Goal: Task Accomplishment & Management: Use online tool/utility

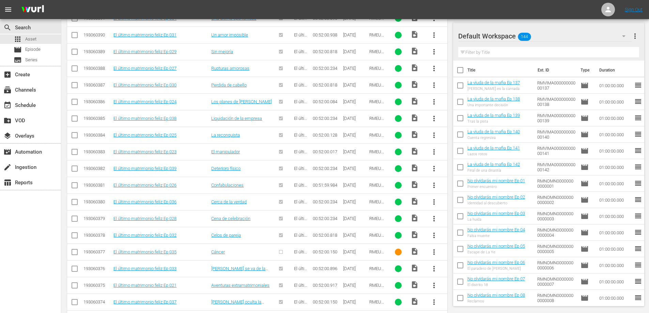
scroll to position [258, 0]
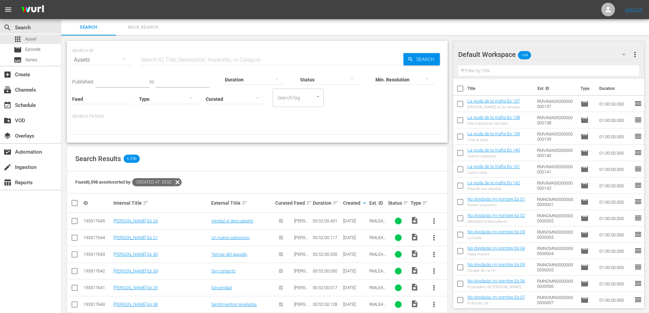
click at [155, 59] on input "text" at bounding box center [271, 60] width 264 height 16
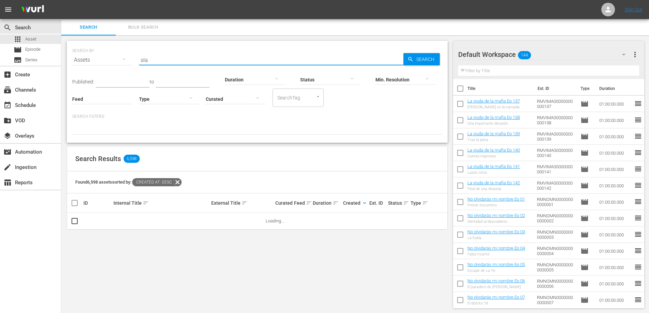
type input "Slate"
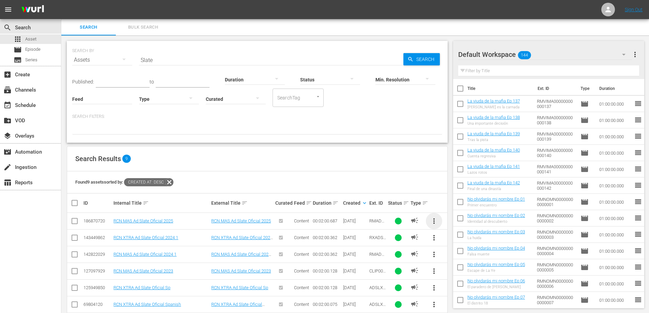
click at [437, 222] on span "more_vert" at bounding box center [434, 221] width 8 height 8
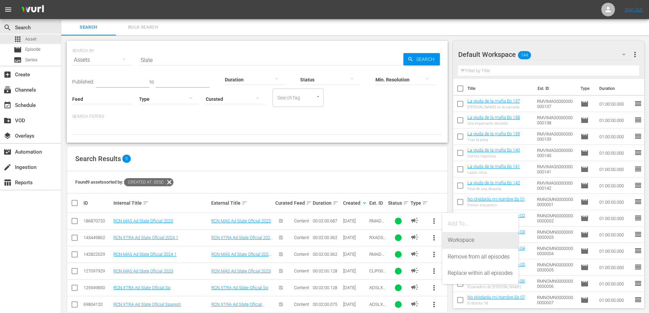
click at [456, 244] on div "Workspace" at bounding box center [480, 240] width 65 height 16
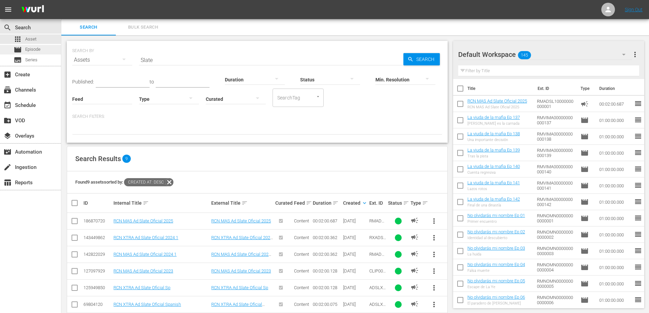
click at [39, 49] on span "Episode" at bounding box center [32, 49] width 15 height 7
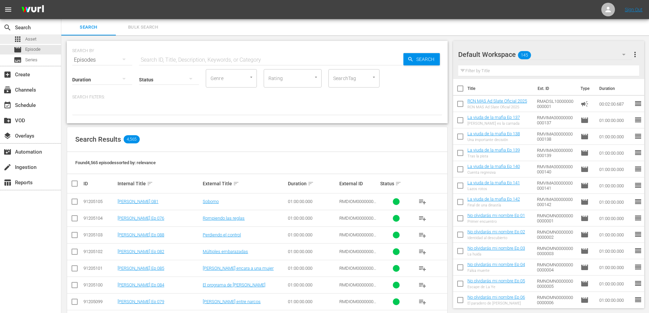
click at [38, 39] on div "apps Asset" at bounding box center [30, 39] width 61 height 10
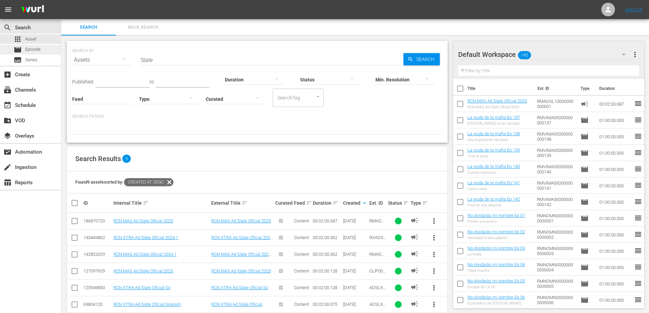
drag, startPoint x: 189, startPoint y: 62, endPoint x: 10, endPoint y: 54, distance: 179.5
click at [61, 0] on div "search Search apps Asset movie Episode subtitles Series add_box Create subscrip…" at bounding box center [355, 0] width 588 height 0
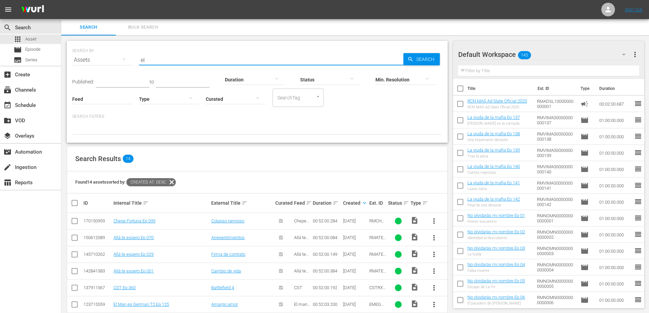
type input "e"
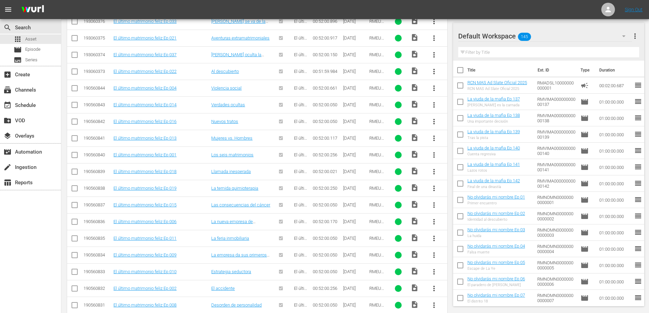
scroll to position [1610, 0]
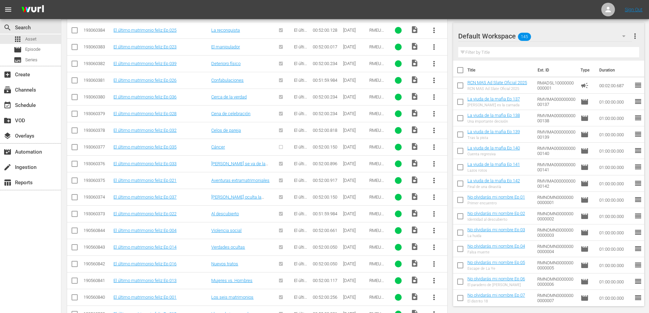
click at [432, 146] on span "more_vert" at bounding box center [434, 147] width 8 height 8
click at [452, 198] on div "Episode" at bounding box center [471, 199] width 46 height 16
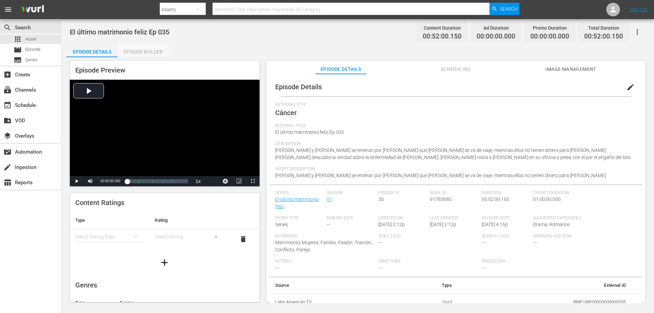
click at [139, 50] on div "Episode Builder" at bounding box center [143, 52] width 51 height 16
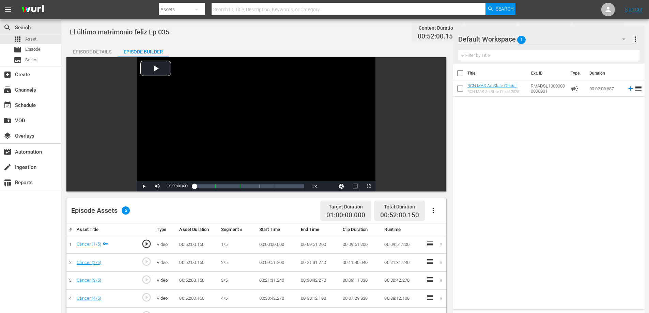
scroll to position [135, 0]
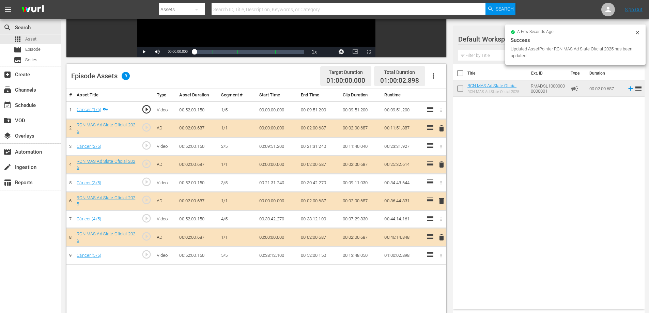
click at [323, 126] on td "00:02:00.687" at bounding box center [319, 128] width 42 height 18
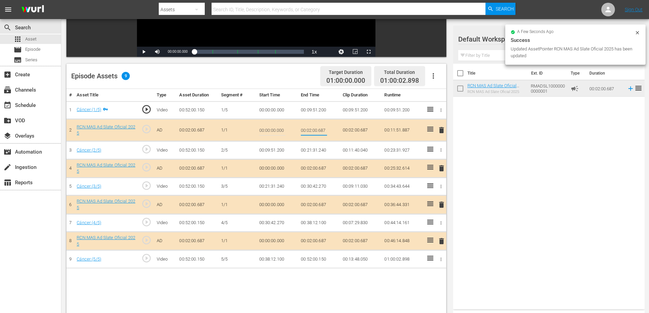
click at [322, 130] on input "00:02:00.687" at bounding box center [314, 130] width 26 height 16
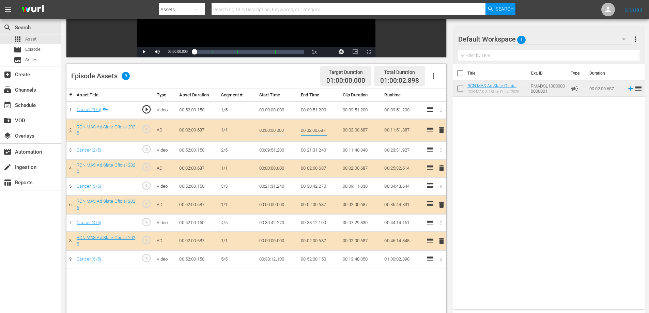
type input "00:02:0"
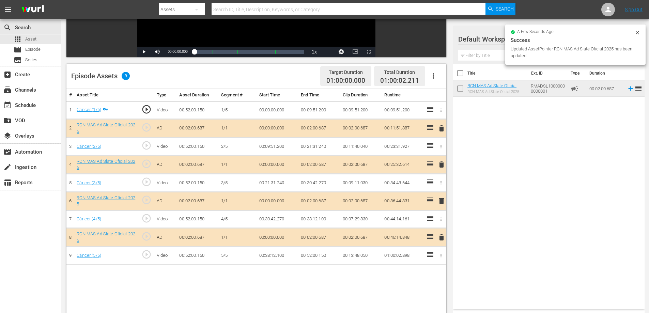
click at [320, 162] on td "00:02:00.687" at bounding box center [319, 164] width 42 height 18
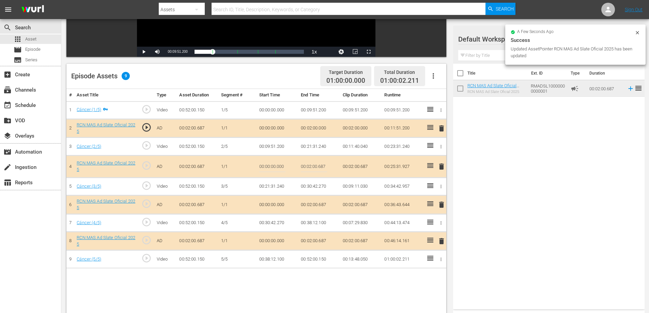
click at [322, 162] on input "00:02:00.687" at bounding box center [314, 166] width 26 height 16
type input "00:02:0"
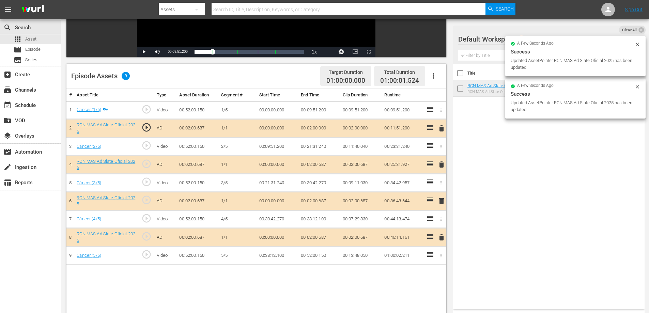
click at [320, 200] on td "00:02:00.687" at bounding box center [319, 201] width 42 height 18
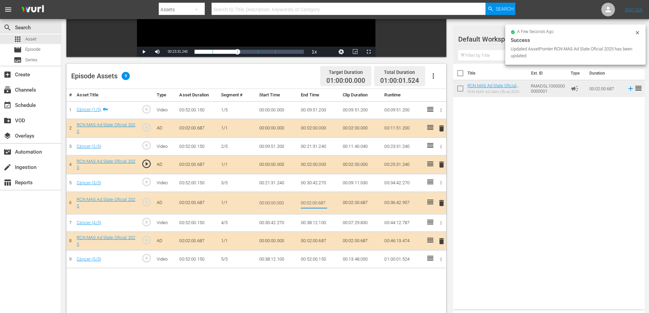
click at [322, 205] on input "00:02:00.687" at bounding box center [314, 203] width 26 height 16
type input "00:02:0"
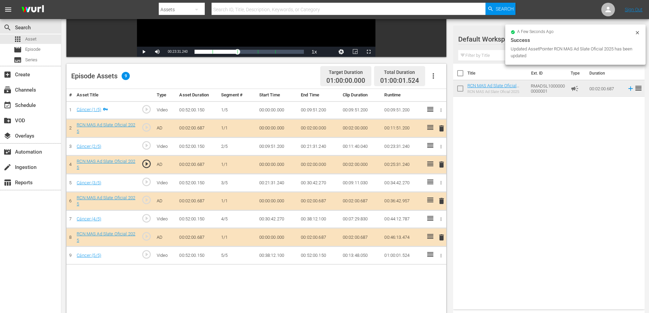
click at [319, 235] on td "00:02:00.687" at bounding box center [319, 237] width 42 height 18
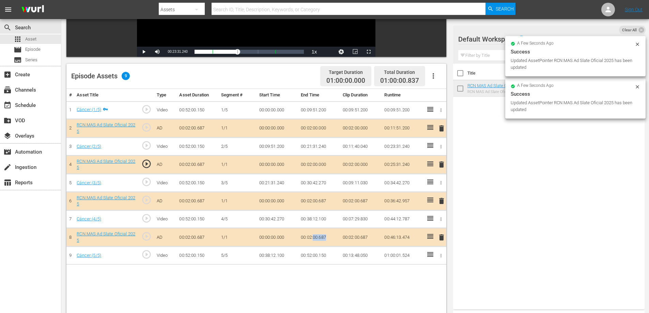
click at [319, 235] on td "00:02:00.687" at bounding box center [319, 237] width 42 height 18
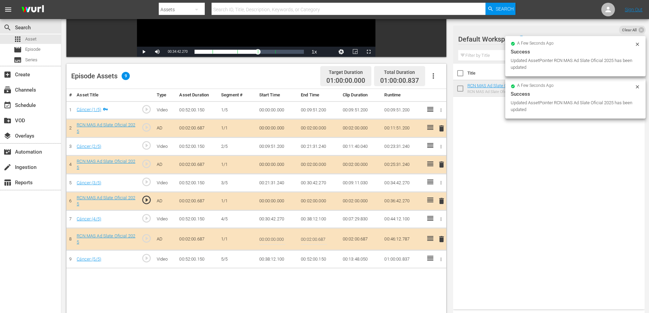
click at [321, 239] on input "00:02:00.687" at bounding box center [314, 239] width 26 height 16
type input "00:02:0"
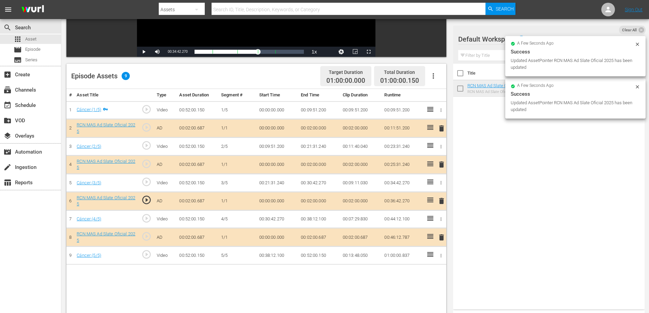
click at [322, 255] on td "00:52:00.150" at bounding box center [319, 256] width 42 height 18
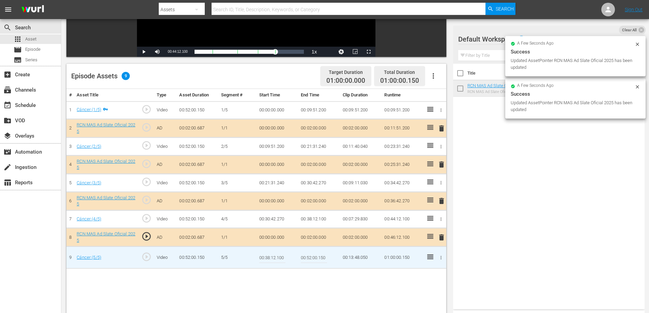
click at [323, 260] on input "00:52:00.150" at bounding box center [314, 257] width 26 height 16
type input "00:52:0"
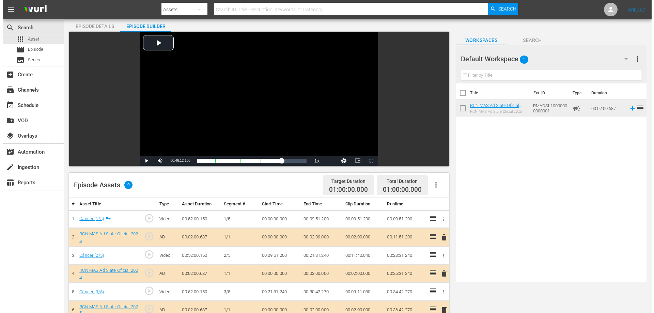
scroll to position [0, 0]
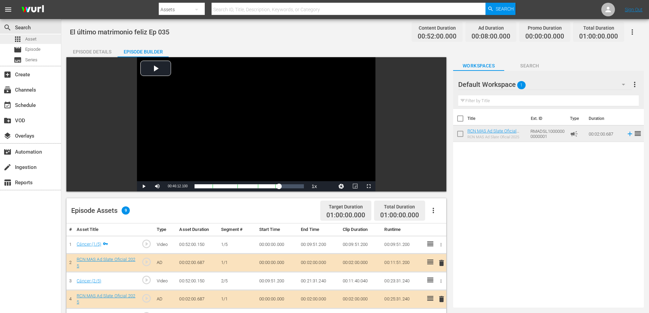
click at [45, 43] on div "apps Asset" at bounding box center [30, 39] width 61 height 10
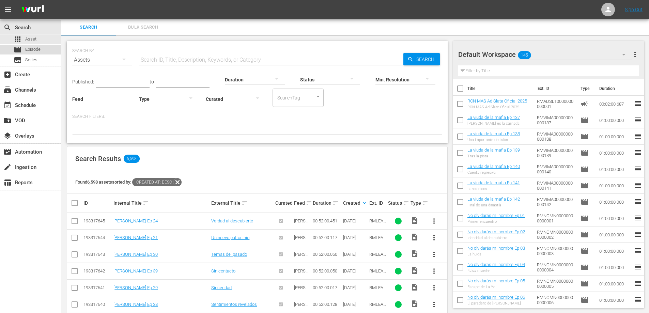
click at [39, 49] on span "Episode" at bounding box center [32, 49] width 15 height 7
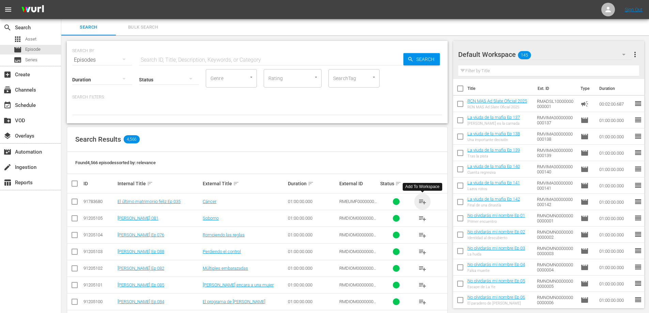
click at [422, 203] on span "playlist_add" at bounding box center [422, 202] width 8 height 8
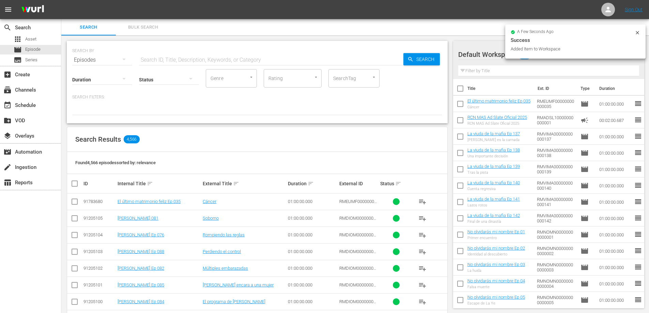
click at [458, 122] on input "checkbox" at bounding box center [460, 122] width 14 height 14
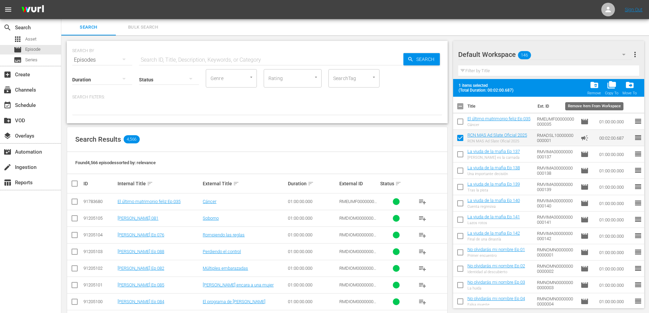
click at [592, 87] on span "folder_delete" at bounding box center [594, 84] width 9 height 9
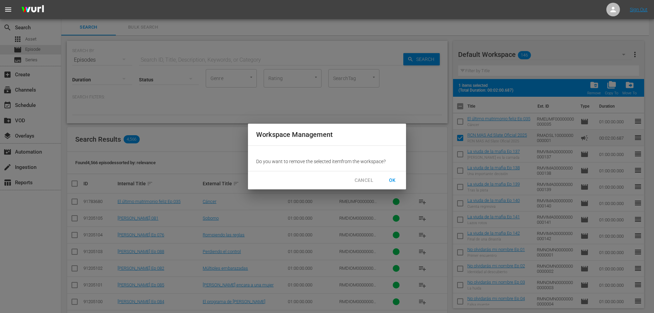
click at [391, 180] on span "OK" at bounding box center [392, 180] width 11 height 9
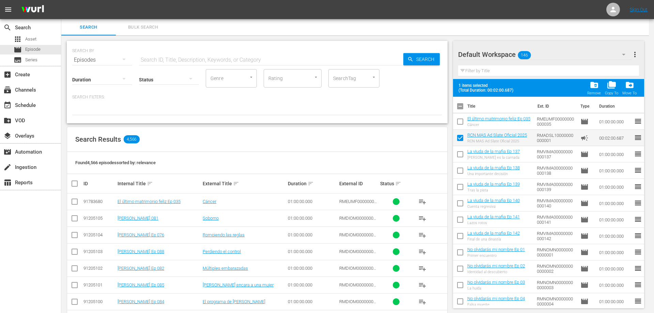
checkbox input "false"
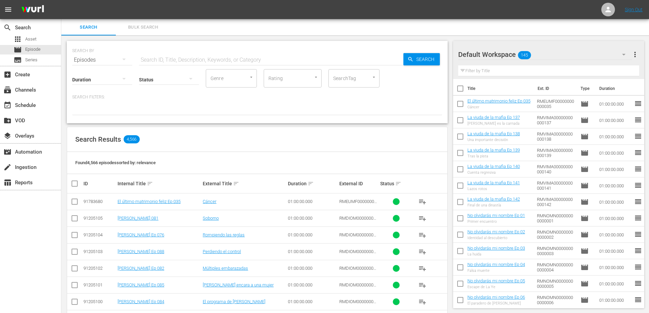
click at [398, 150] on div "Search Results 4,566" at bounding box center [257, 139] width 380 height 25
click at [30, 87] on div "subscriptions Channels" at bounding box center [19, 89] width 38 height 6
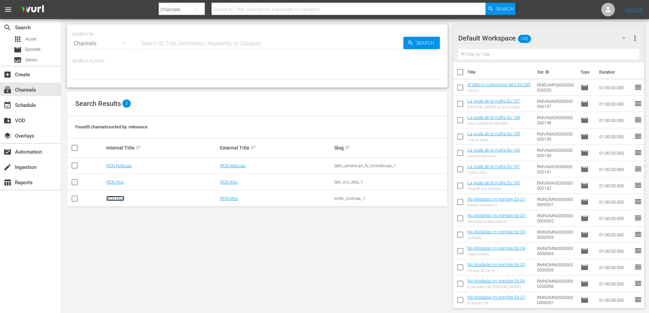
click at [119, 198] on link "RCN Más" at bounding box center [115, 198] width 18 height 5
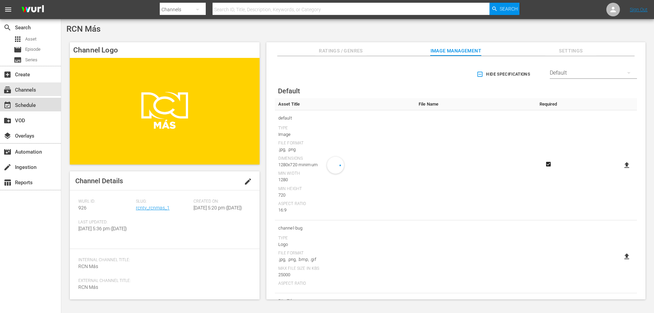
click at [35, 103] on div "event_available Schedule" at bounding box center [19, 104] width 38 height 6
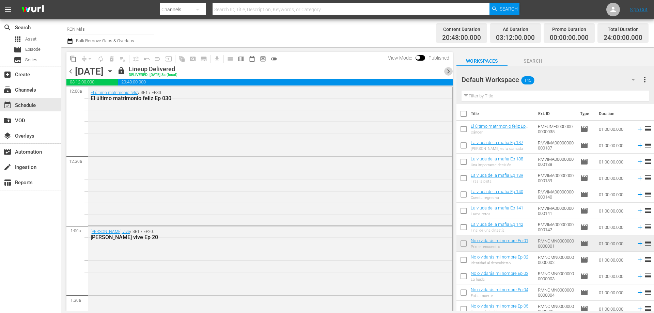
click at [446, 73] on span "chevron_right" at bounding box center [448, 71] width 9 height 9
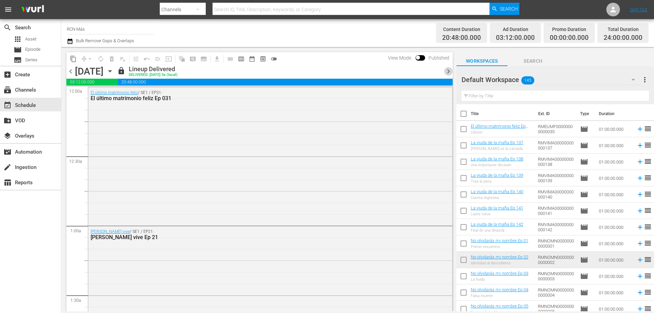
click at [448, 72] on span "chevron_right" at bounding box center [448, 71] width 9 height 9
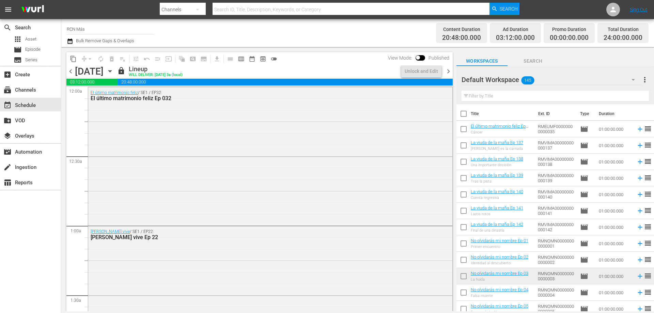
click at [448, 72] on span "chevron_right" at bounding box center [448, 71] width 9 height 9
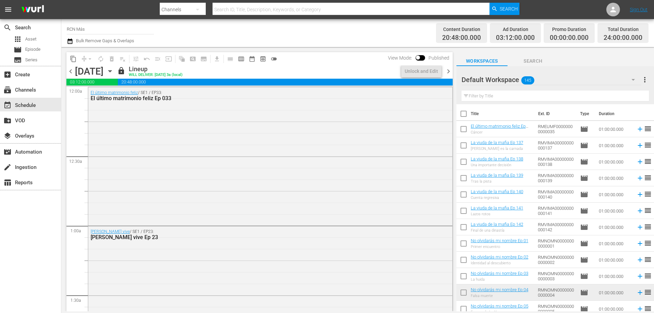
click at [448, 72] on span "chevron_right" at bounding box center [448, 71] width 9 height 9
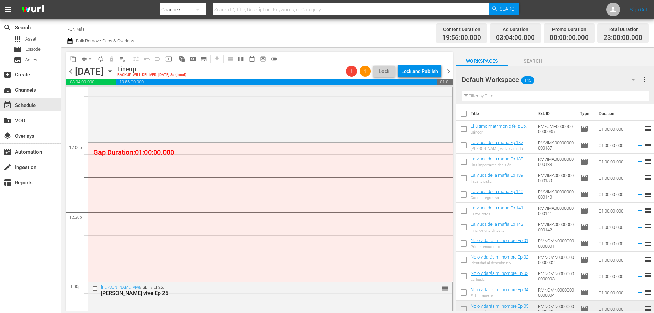
scroll to position [1623, 0]
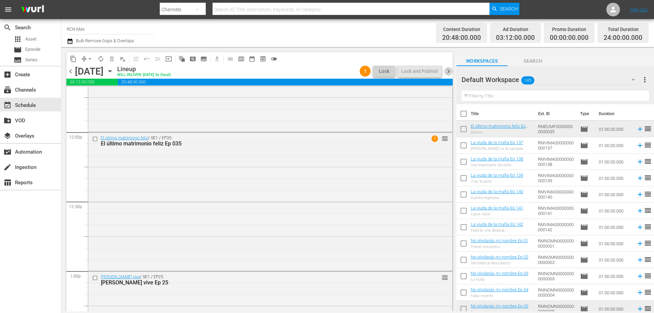
click at [451, 70] on span "chevron_right" at bounding box center [448, 71] width 9 height 9
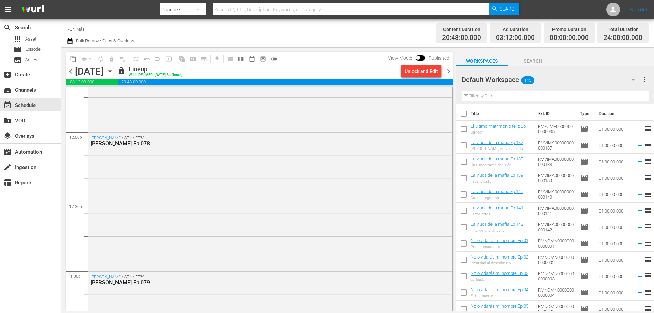
click at [447, 73] on span "chevron_right" at bounding box center [448, 71] width 9 height 9
click at [448, 72] on span "chevron_right" at bounding box center [448, 71] width 9 height 9
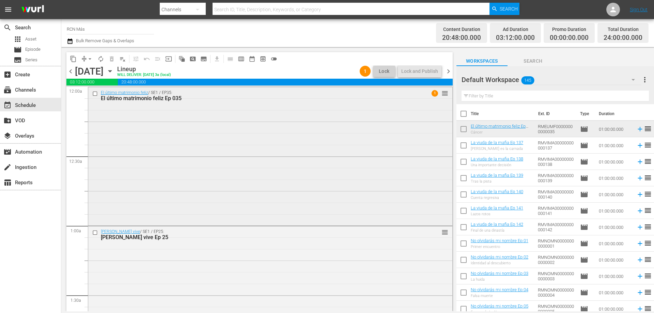
click at [202, 115] on div "El último matrimonio feliz / SE1 / EP35: El último matrimonio feliz Ep 035 1 re…" at bounding box center [270, 155] width 364 height 137
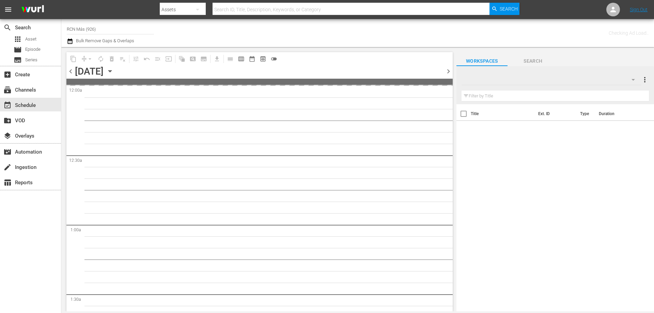
type input "RCN Más (926)"
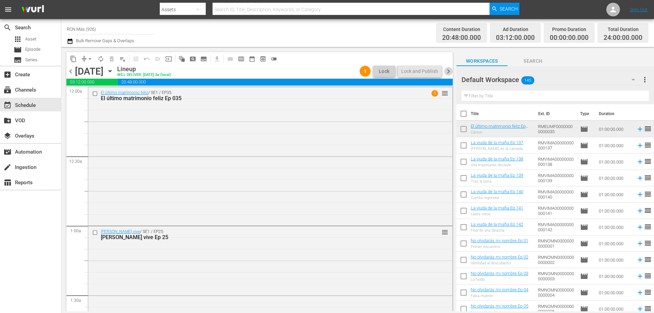
click at [448, 73] on span "chevron_right" at bounding box center [448, 71] width 9 height 9
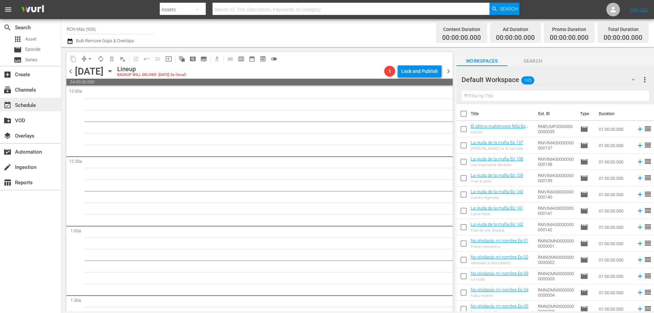
drag, startPoint x: 72, startPoint y: 72, endPoint x: 3, endPoint y: 106, distance: 76.7
click at [72, 72] on span "chevron_left" at bounding box center [70, 71] width 9 height 9
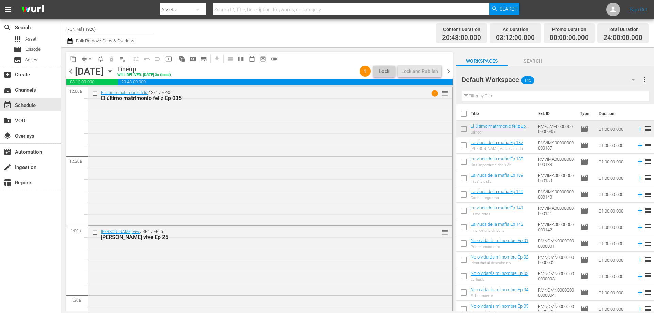
click at [449, 70] on span "chevron_right" at bounding box center [448, 71] width 9 height 9
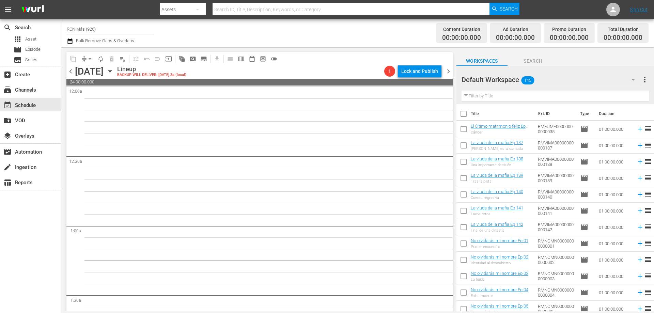
click at [7, 11] on span "menu" at bounding box center [8, 9] width 8 height 8
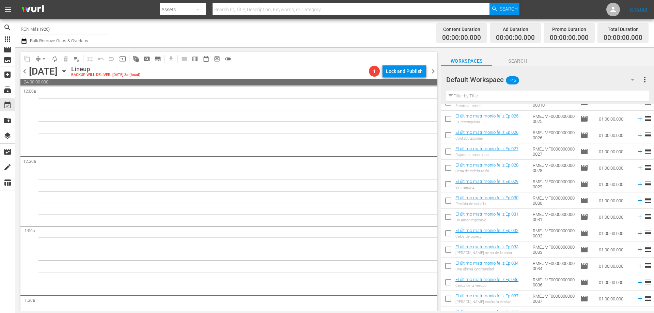
scroll to position [303, 0]
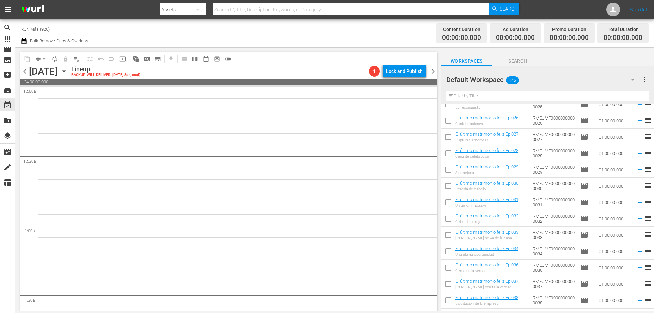
click at [445, 268] on input "checkbox" at bounding box center [448, 269] width 14 height 14
checkbox input "true"
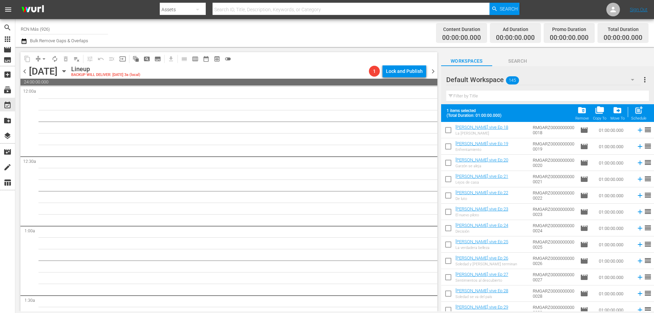
scroll to position [597, 0]
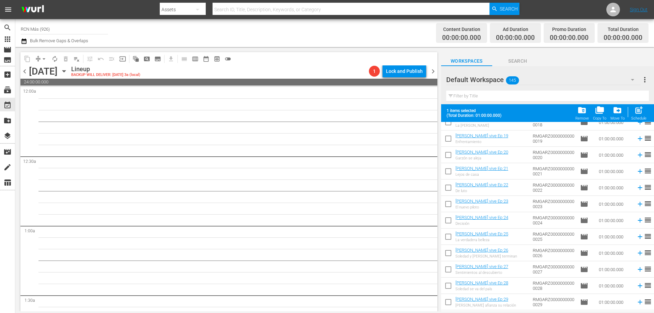
click at [448, 254] on input "checkbox" at bounding box center [448, 254] width 14 height 14
checkbox input "true"
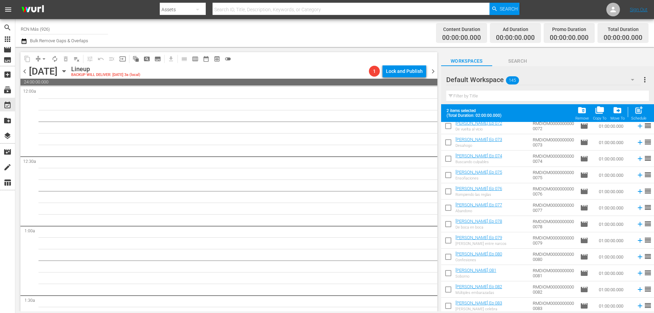
scroll to position [1639, 0]
click at [445, 178] on input "checkbox" at bounding box center [448, 177] width 14 height 14
checkbox input "true"
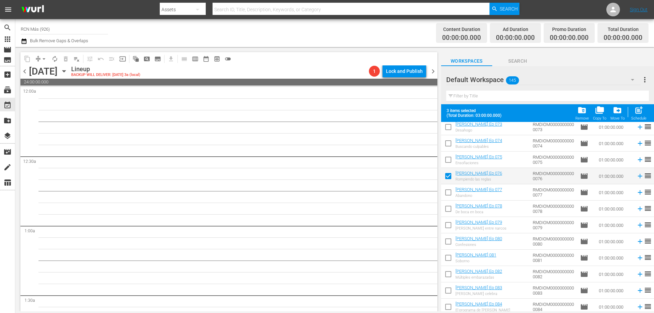
click at [447, 196] on input "checkbox" at bounding box center [448, 194] width 14 height 14
checkbox input "true"
drag, startPoint x: 448, startPoint y: 210, endPoint x: 449, endPoint y: 226, distance: 16.0
click at [448, 209] on input "checkbox" at bounding box center [448, 210] width 14 height 14
checkbox input "true"
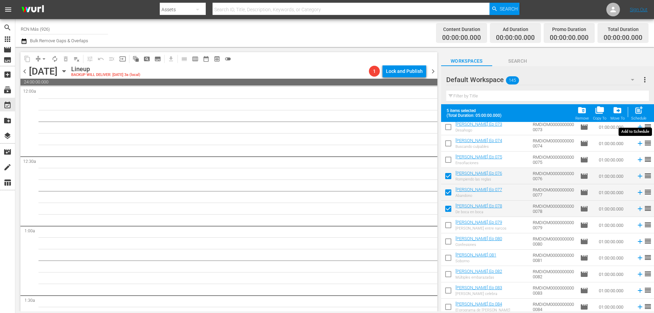
click at [640, 112] on span "post_add" at bounding box center [639, 110] width 9 height 9
checkbox input "false"
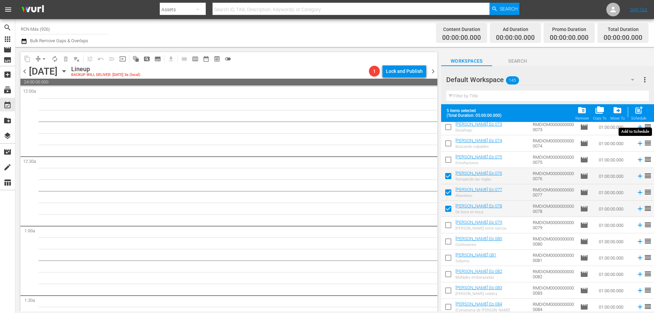
checkbox input "false"
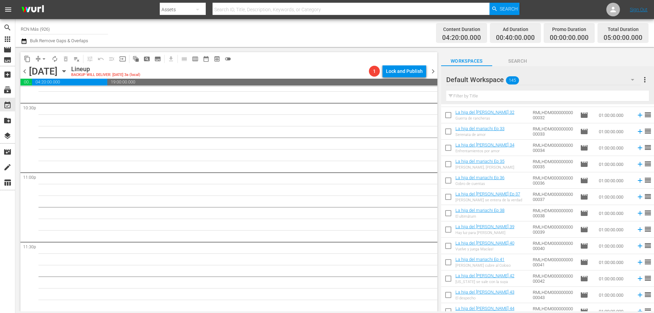
scroll to position [1040, 0]
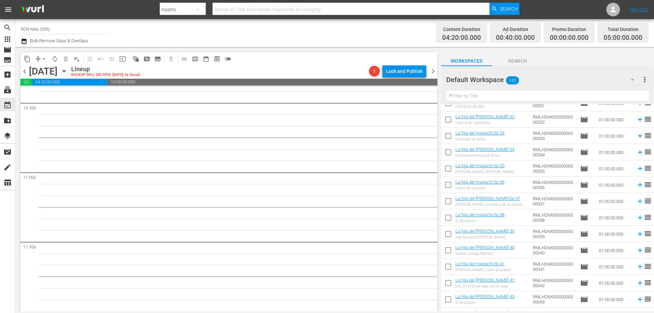
click at [446, 188] on input "checkbox" at bounding box center [448, 186] width 14 height 14
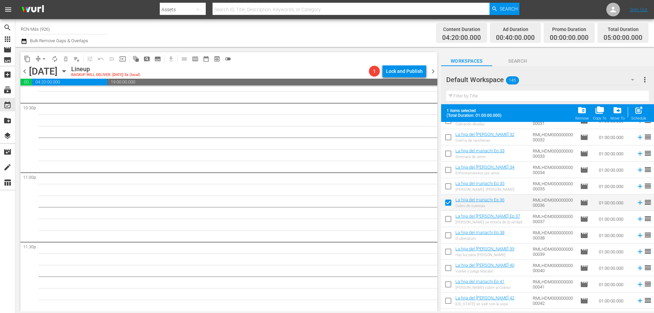
drag, startPoint x: 447, startPoint y: 201, endPoint x: 447, endPoint y: 223, distance: 21.5
click at [447, 202] on input "checkbox" at bounding box center [448, 204] width 14 height 14
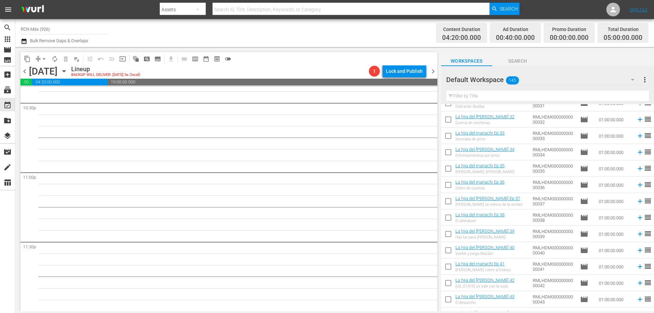
click at [447, 187] on input "checkbox" at bounding box center [448, 186] width 14 height 14
checkbox input "true"
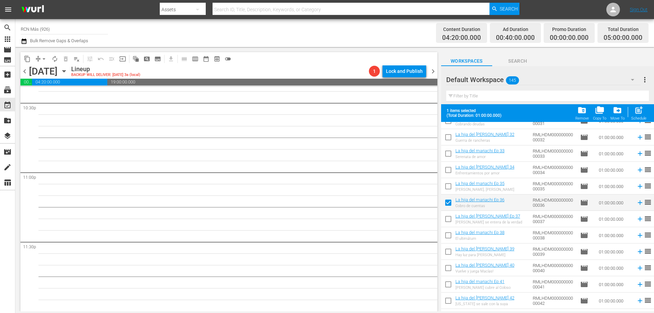
click at [451, 220] on input "checkbox" at bounding box center [448, 220] width 14 height 14
checkbox input "true"
click at [449, 235] on input "checkbox" at bounding box center [448, 237] width 14 height 14
checkbox input "true"
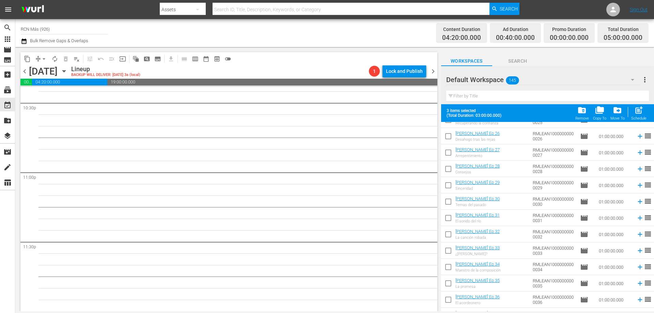
scroll to position [2119, 0]
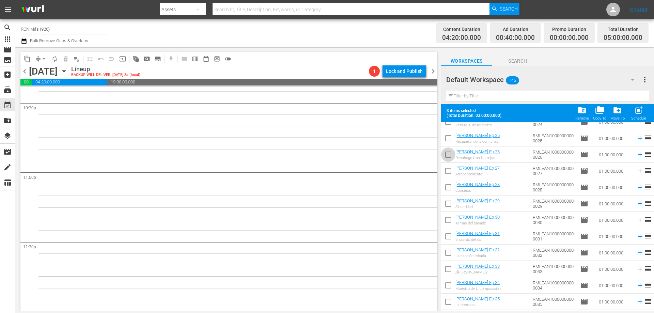
click at [451, 154] on input "checkbox" at bounding box center [448, 156] width 14 height 14
checkbox input "true"
drag, startPoint x: 449, startPoint y: 173, endPoint x: 452, endPoint y: 187, distance: 13.5
click at [450, 172] on input "checkbox" at bounding box center [448, 172] width 14 height 14
checkbox input "true"
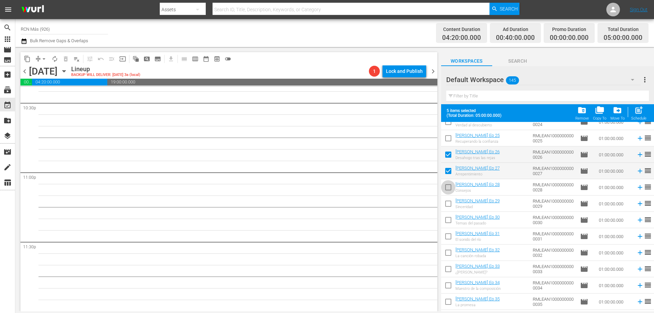
click at [452, 187] on input "checkbox" at bounding box center [448, 189] width 14 height 14
checkbox input "true"
click at [636, 114] on span "post_add" at bounding box center [639, 110] width 9 height 9
checkbox input "false"
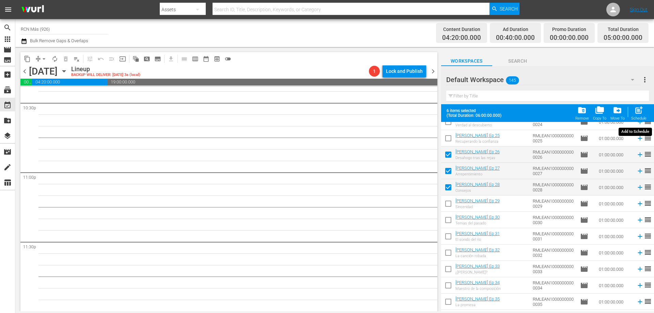
checkbox input "false"
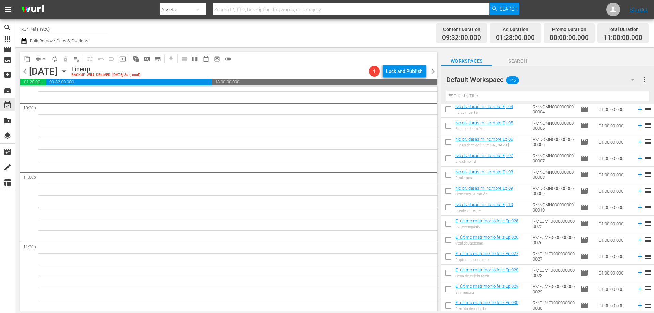
scroll to position [146, 0]
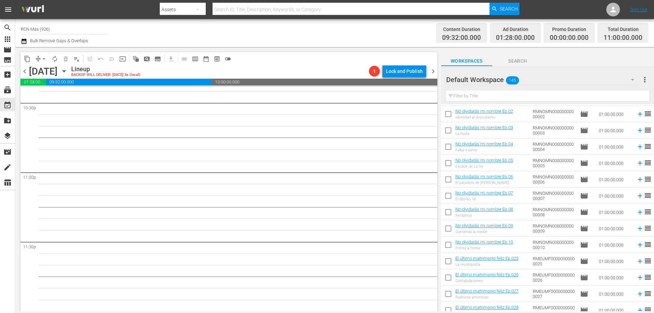
click at [447, 193] on input "checkbox" at bounding box center [448, 197] width 14 height 14
checkbox input "true"
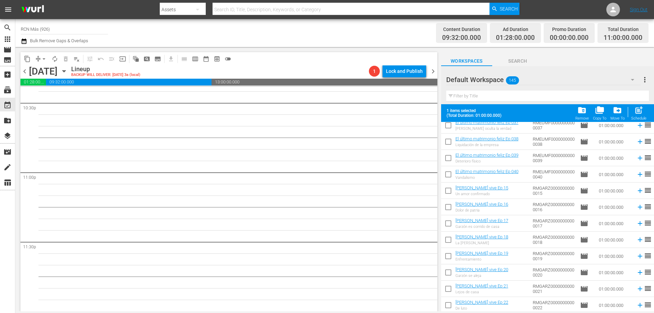
scroll to position [397, 0]
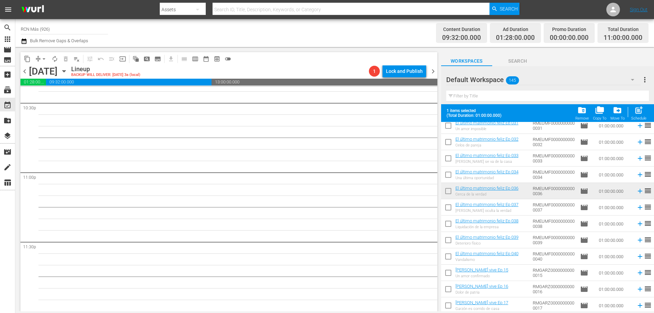
click at [448, 206] on input "checkbox" at bounding box center [448, 209] width 14 height 14
checkbox input "true"
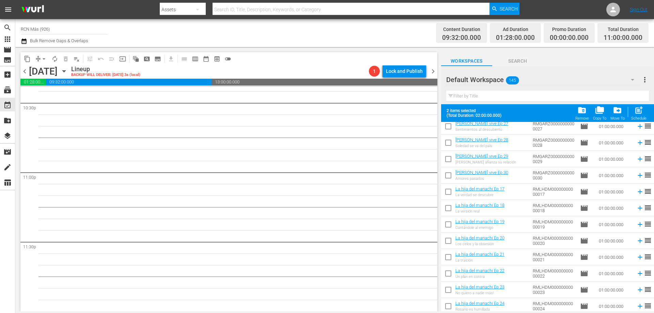
scroll to position [722, 0]
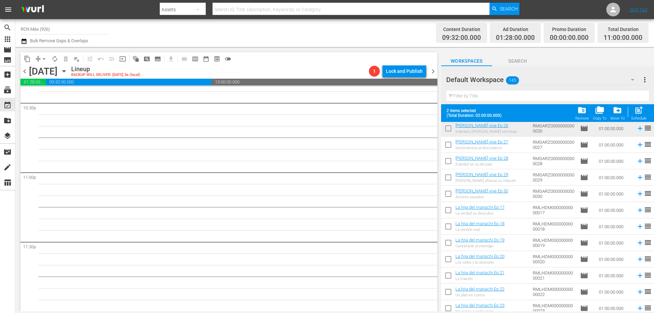
click at [446, 142] on input "checkbox" at bounding box center [448, 146] width 14 height 14
checkbox input "true"
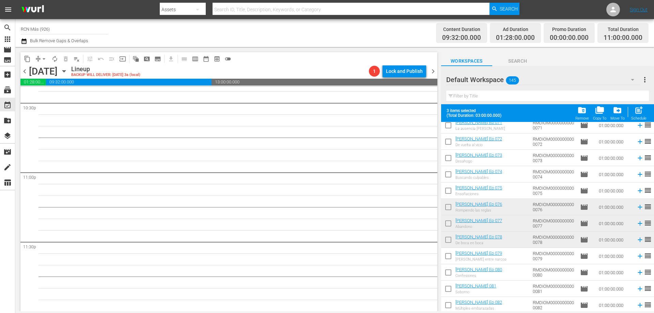
scroll to position [1640, 0]
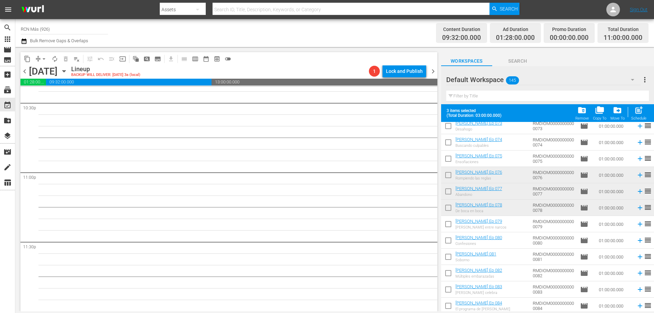
click at [451, 226] on input "checkbox" at bounding box center [448, 225] width 14 height 14
checkbox input "true"
click at [447, 242] on input "checkbox" at bounding box center [448, 242] width 14 height 14
checkbox input "true"
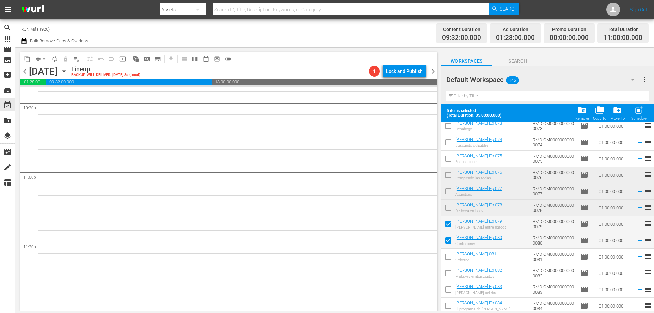
click at [446, 258] on input "checkbox" at bounding box center [448, 258] width 14 height 14
checkbox input "true"
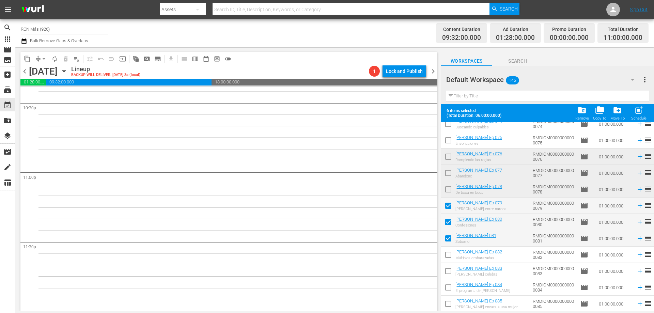
scroll to position [1691, 0]
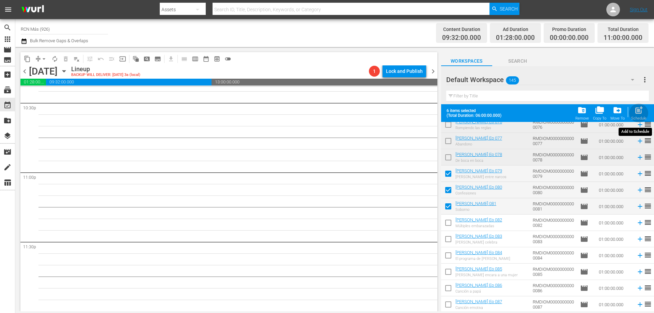
click at [643, 114] on span "post_add" at bounding box center [639, 110] width 9 height 9
checkbox input "false"
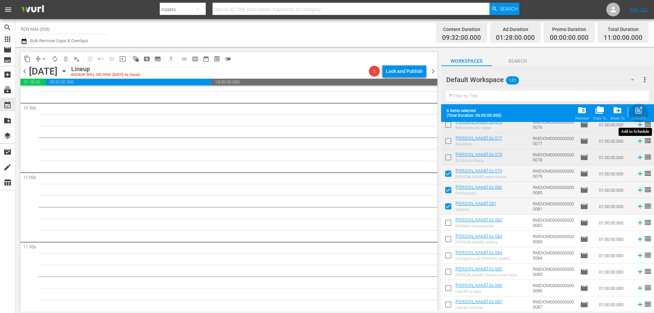
checkbox input "false"
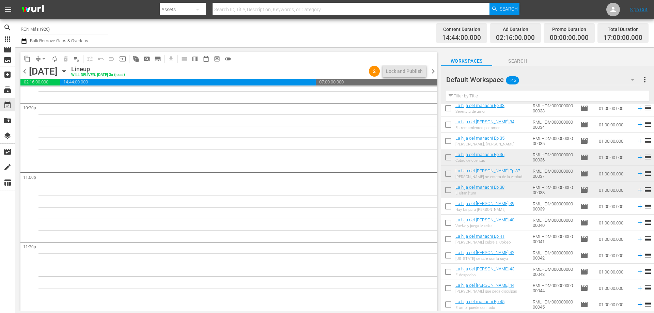
scroll to position [1097, 0]
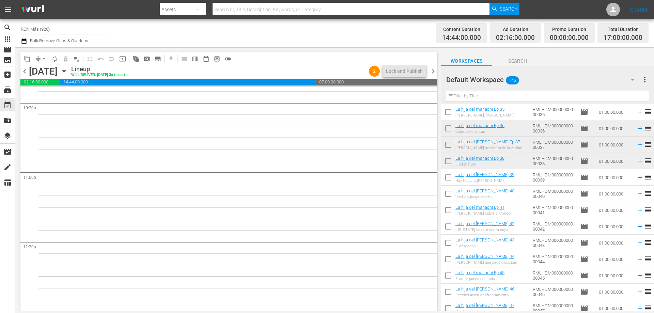
click at [444, 177] on input "checkbox" at bounding box center [448, 179] width 14 height 14
checkbox input "true"
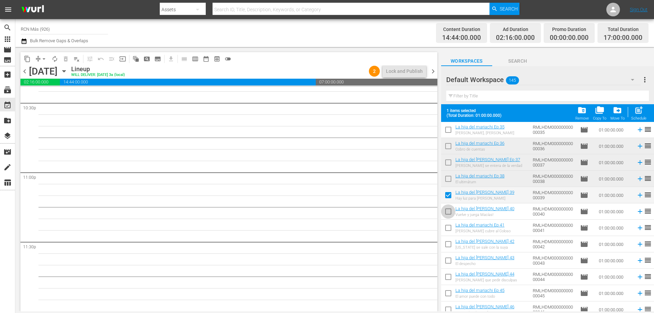
click at [448, 208] on input "checkbox" at bounding box center [448, 213] width 14 height 14
checkbox input "true"
click at [447, 231] on input "checkbox" at bounding box center [448, 229] width 14 height 14
checkbox input "true"
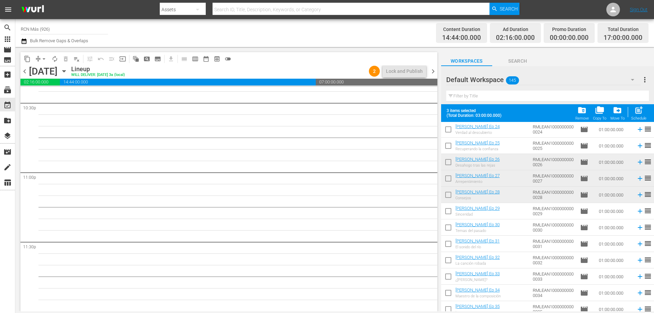
scroll to position [2107, 0]
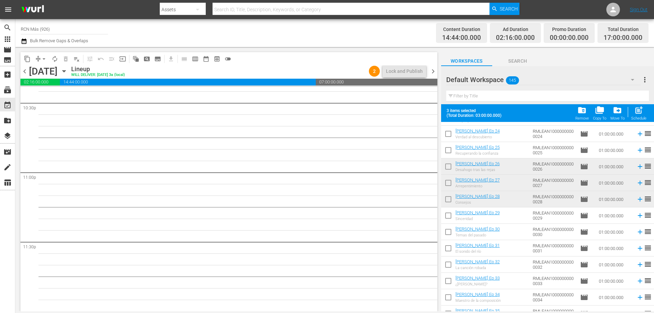
click at [452, 216] on input "checkbox" at bounding box center [448, 217] width 14 height 14
checkbox input "true"
click at [451, 234] on input "checkbox" at bounding box center [448, 233] width 14 height 14
checkbox input "true"
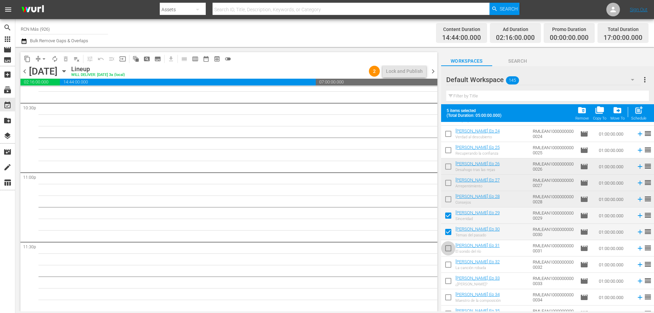
click at [452, 249] on input "checkbox" at bounding box center [448, 250] width 14 height 14
checkbox input "true"
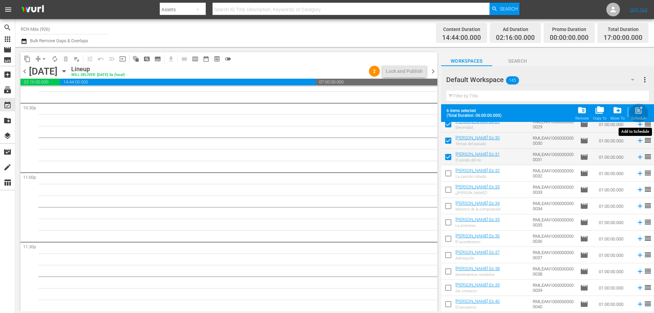
click at [638, 111] on span "post_add" at bounding box center [639, 110] width 9 height 9
checkbox input "false"
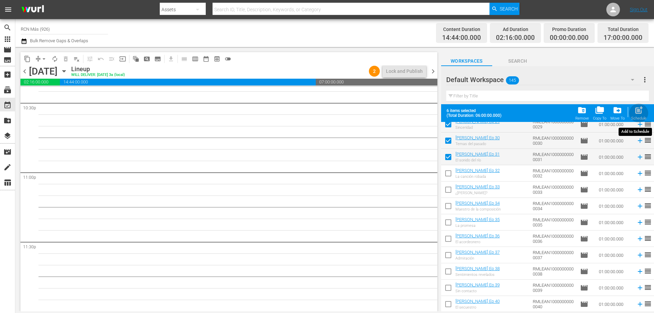
checkbox input "false"
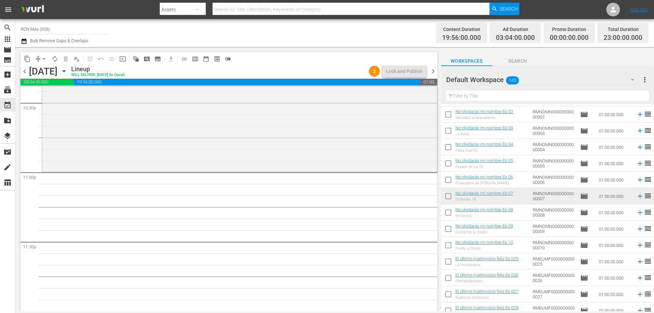
scroll to position [141, 0]
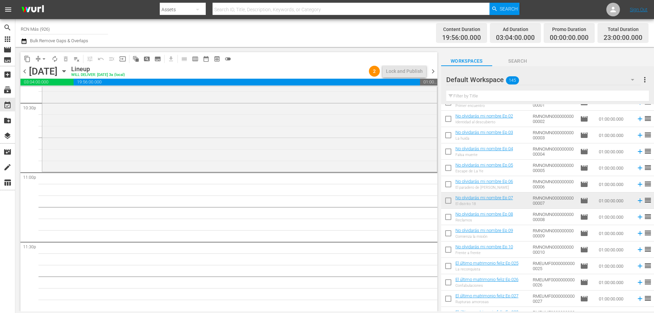
click at [444, 200] on input "checkbox" at bounding box center [448, 202] width 14 height 14
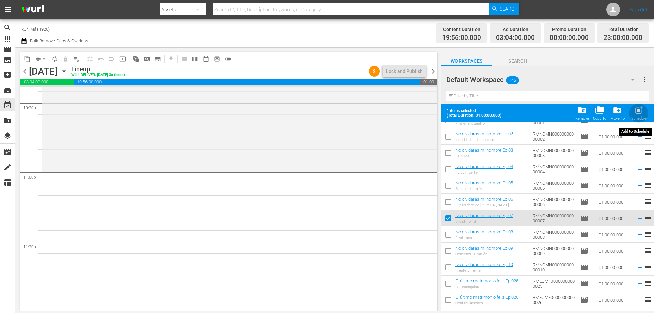
click at [643, 113] on span "post_add" at bounding box center [639, 110] width 9 height 9
checkbox input "false"
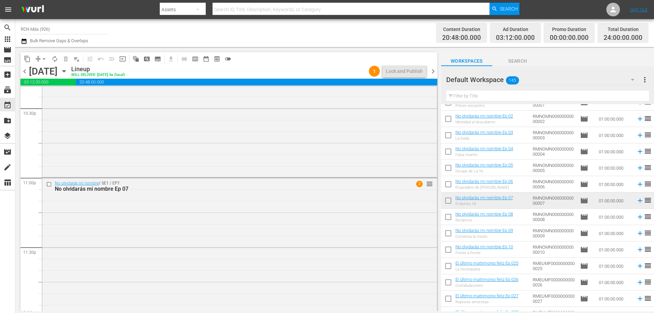
scroll to position [3112, 0]
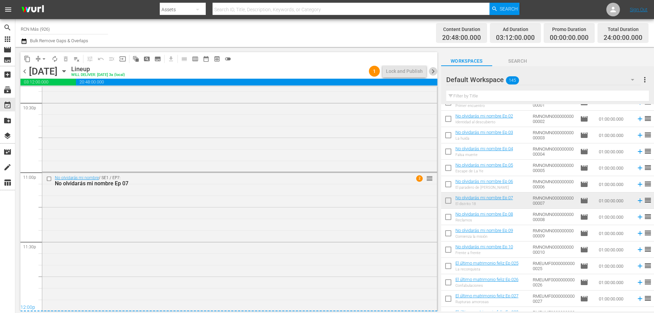
click at [437, 72] on span "chevron_right" at bounding box center [433, 71] width 9 height 9
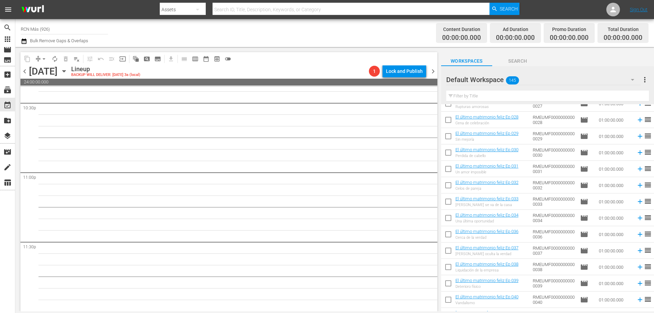
scroll to position [365, 0]
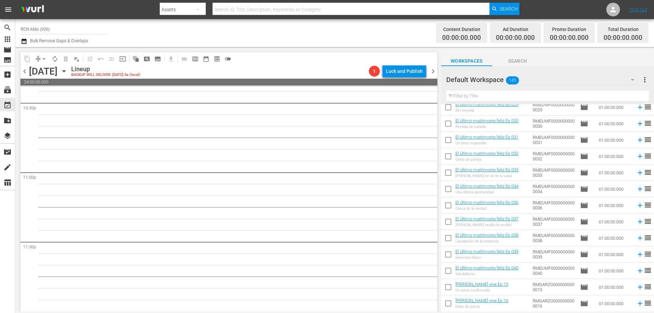
click at [452, 224] on input "checkbox" at bounding box center [448, 223] width 14 height 14
checkbox input "true"
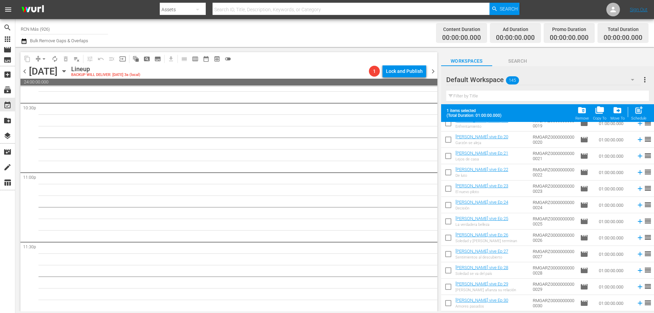
scroll to position [621, 0]
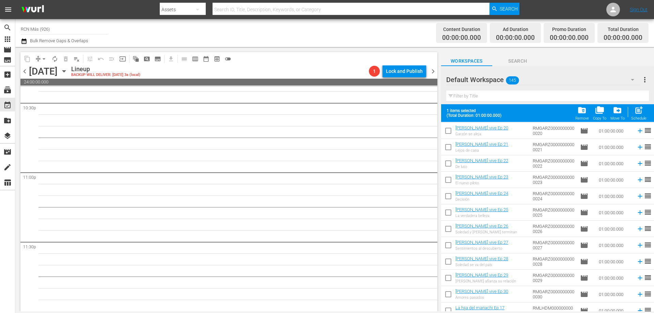
click at [443, 245] on input "checkbox" at bounding box center [448, 247] width 14 height 14
checkbox input "true"
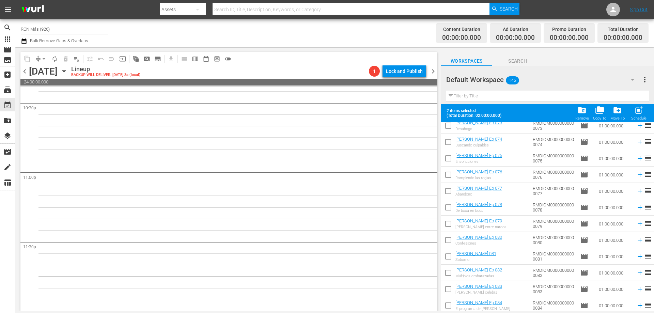
scroll to position [1645, 0]
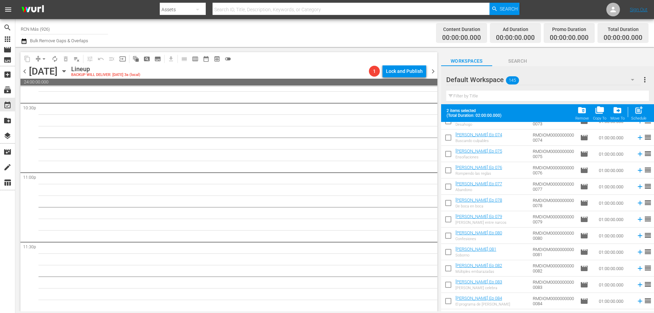
click at [448, 223] on input "checkbox" at bounding box center [448, 221] width 14 height 14
checkbox input "true"
click at [447, 239] on input "checkbox" at bounding box center [448, 237] width 14 height 14
checkbox input "true"
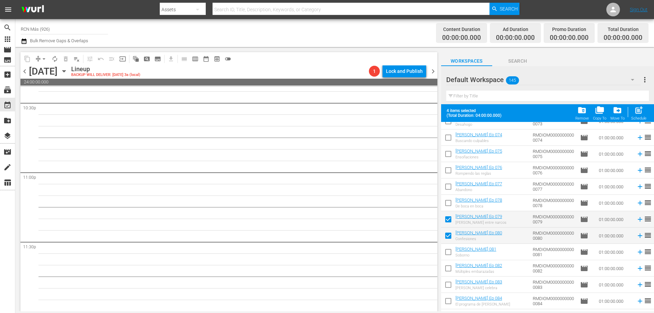
click at [447, 254] on input "checkbox" at bounding box center [448, 253] width 14 height 14
checkbox input "true"
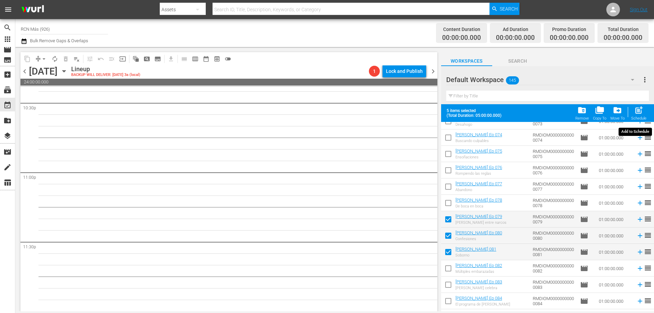
click at [639, 111] on span "post_add" at bounding box center [639, 110] width 9 height 9
checkbox input "false"
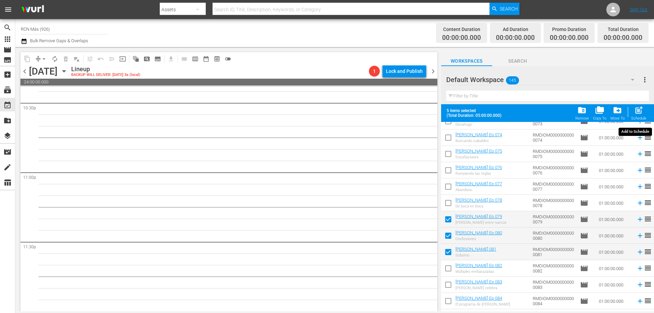
checkbox input "false"
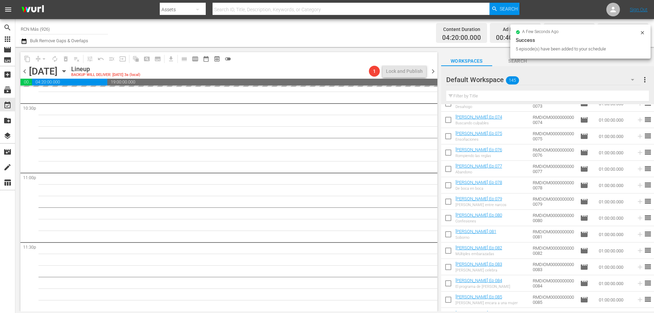
scroll to position [3112, 0]
